Goal: Find specific page/section: Find specific page/section

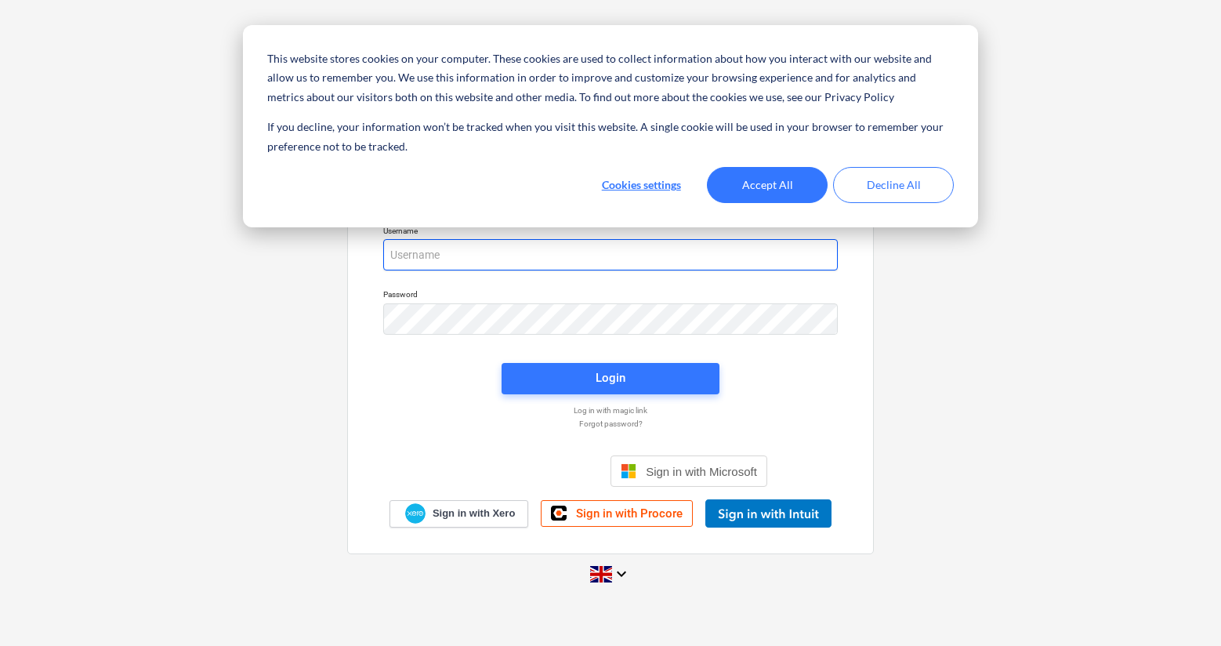
type input "[PERSON_NAME][EMAIL_ADDRESS][DOMAIN_NAME]"
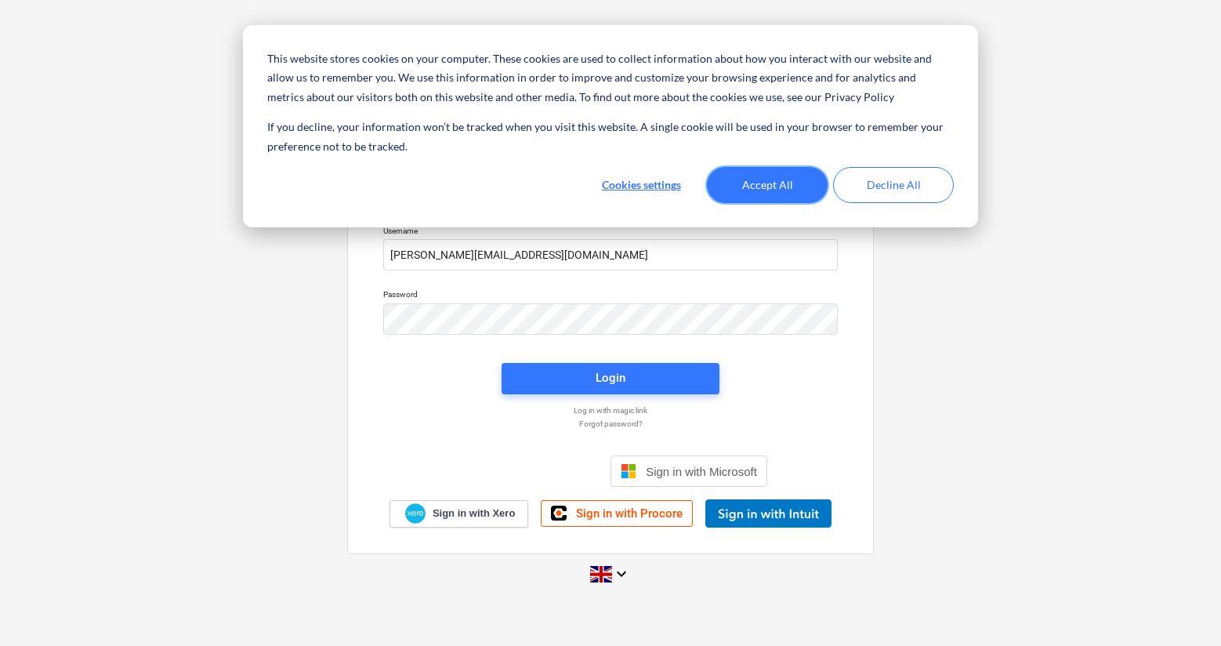
click at [761, 189] on button "Accept All" at bounding box center [767, 185] width 121 height 36
